Goal: Find contact information: Find contact information

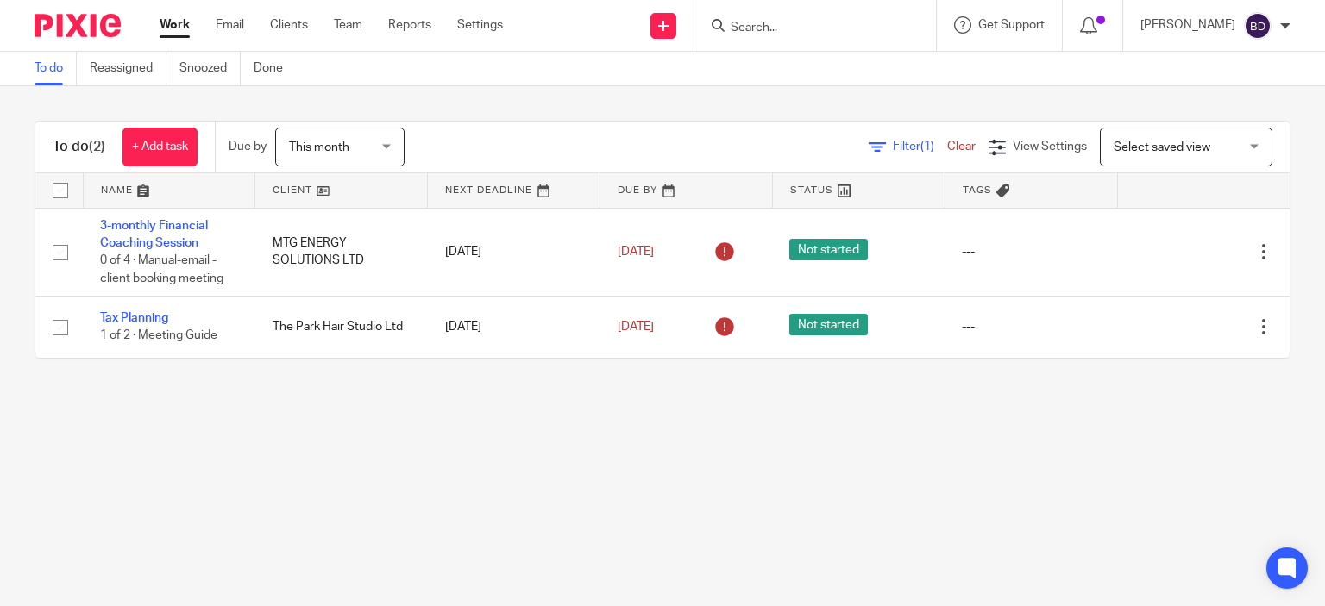
click at [753, 22] on input "Search" at bounding box center [806, 29] width 155 height 16
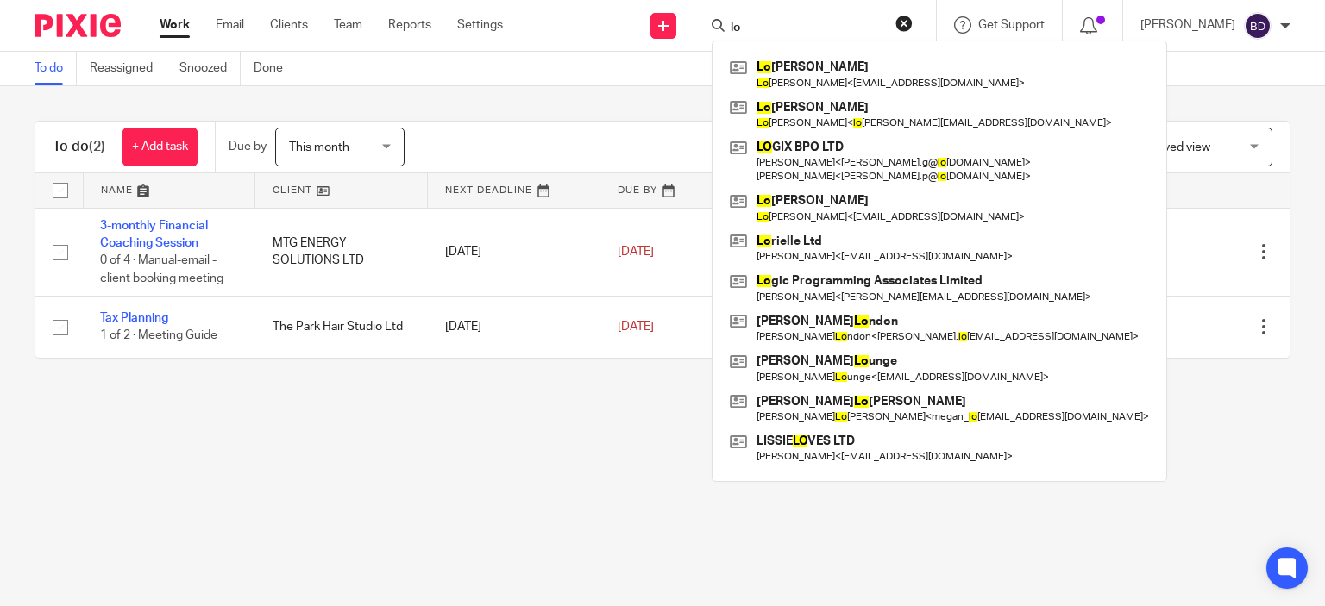
type input "l"
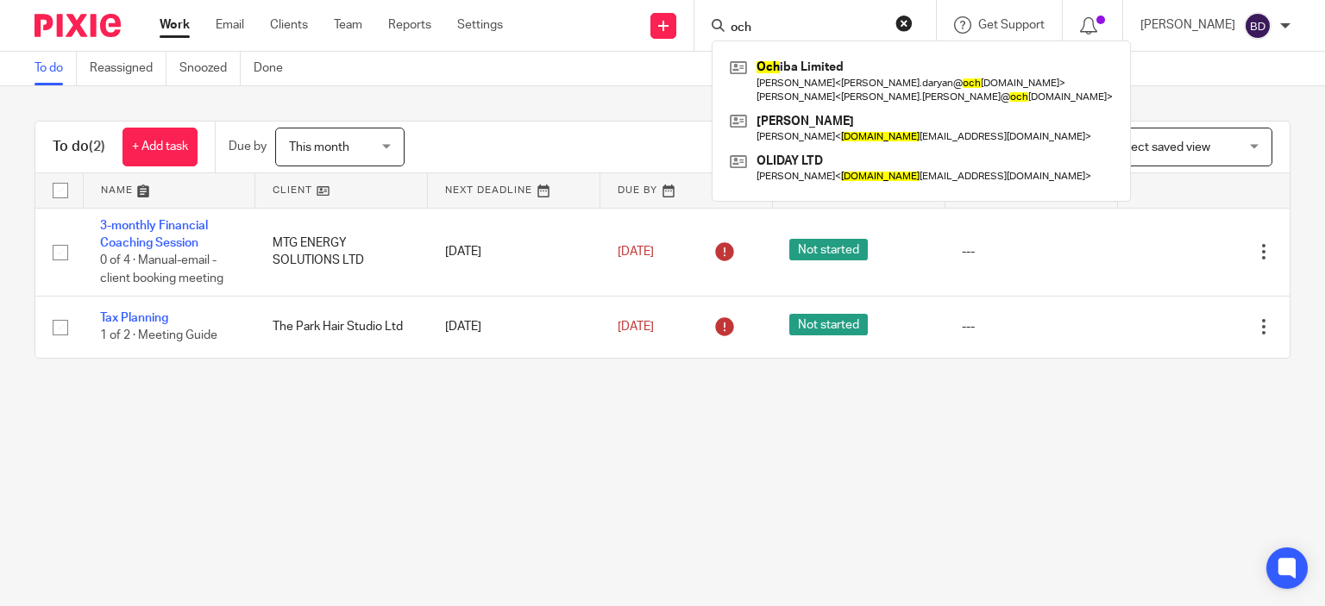
type input "och"
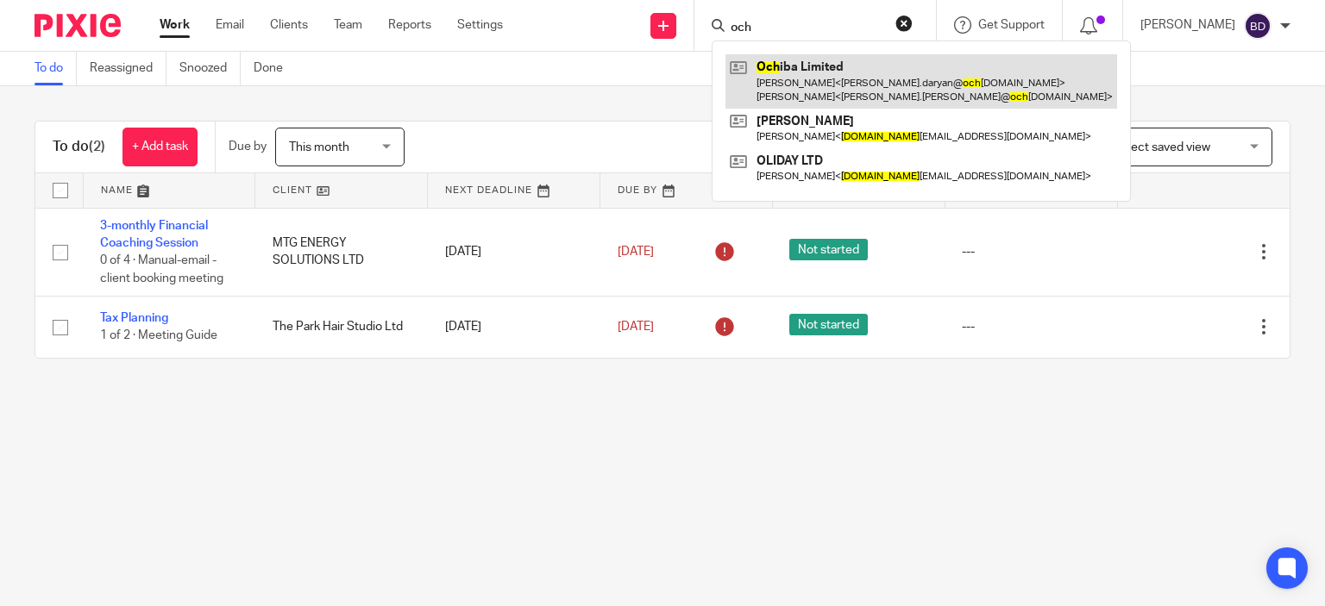
click at [859, 78] on link at bounding box center [921, 80] width 392 height 53
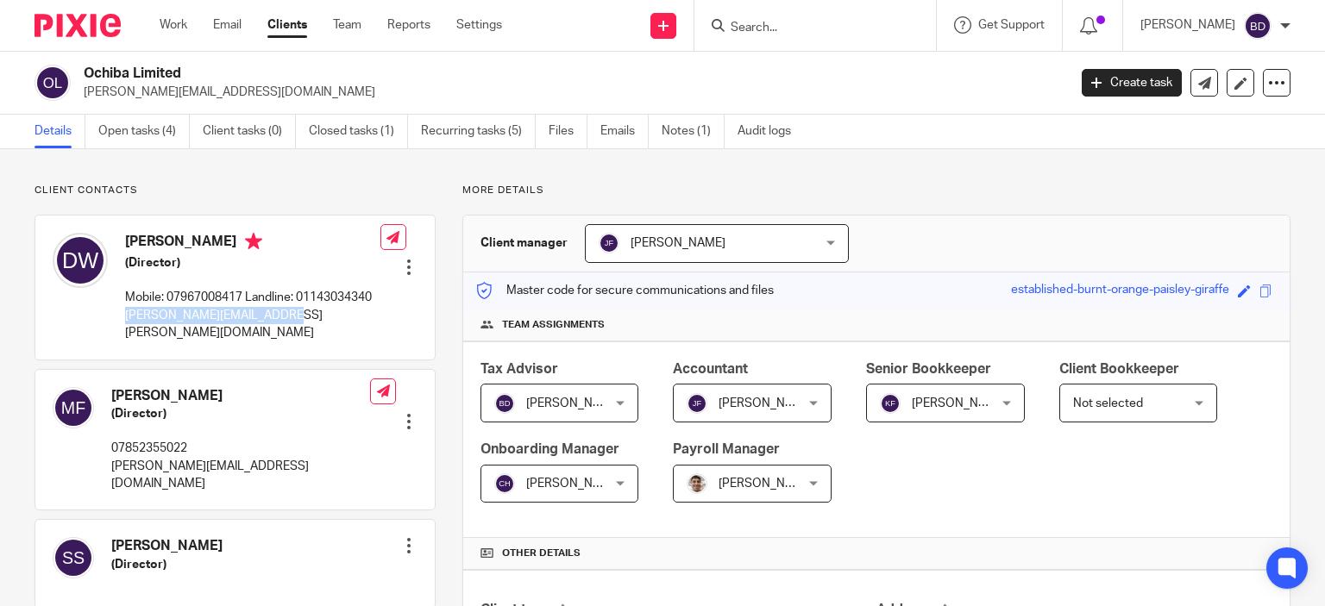
drag, startPoint x: 283, startPoint y: 332, endPoint x: 120, endPoint y: 330, distance: 163.0
click at [120, 330] on div "[PERSON_NAME] (Director) Mobile: 07967008417 Landline: 01143034340 [PERSON_NAME…" at bounding box center [217, 287] width 328 height 126
copy p "[PERSON_NAME][EMAIL_ADDRESS][PERSON_NAME][DOMAIN_NAME]"
drag, startPoint x: 272, startPoint y: 468, endPoint x: 108, endPoint y: 459, distance: 164.2
click at [108, 459] on div "[PERSON_NAME] (Director) 07852355022 [PERSON_NAME][EMAIL_ADDRESS][DOMAIN_NAME] …" at bounding box center [234, 440] width 399 height 141
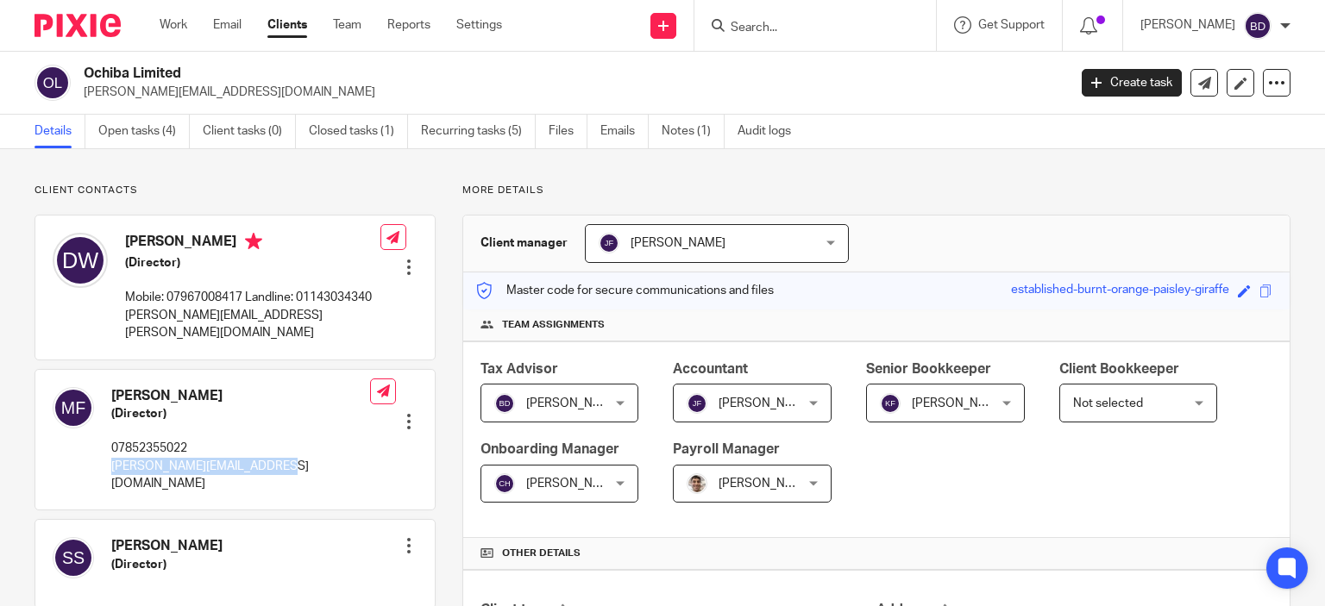
copy p "[PERSON_NAME][EMAIL_ADDRESS][DOMAIN_NAME]"
